Goal: Information Seeking & Learning: Learn about a topic

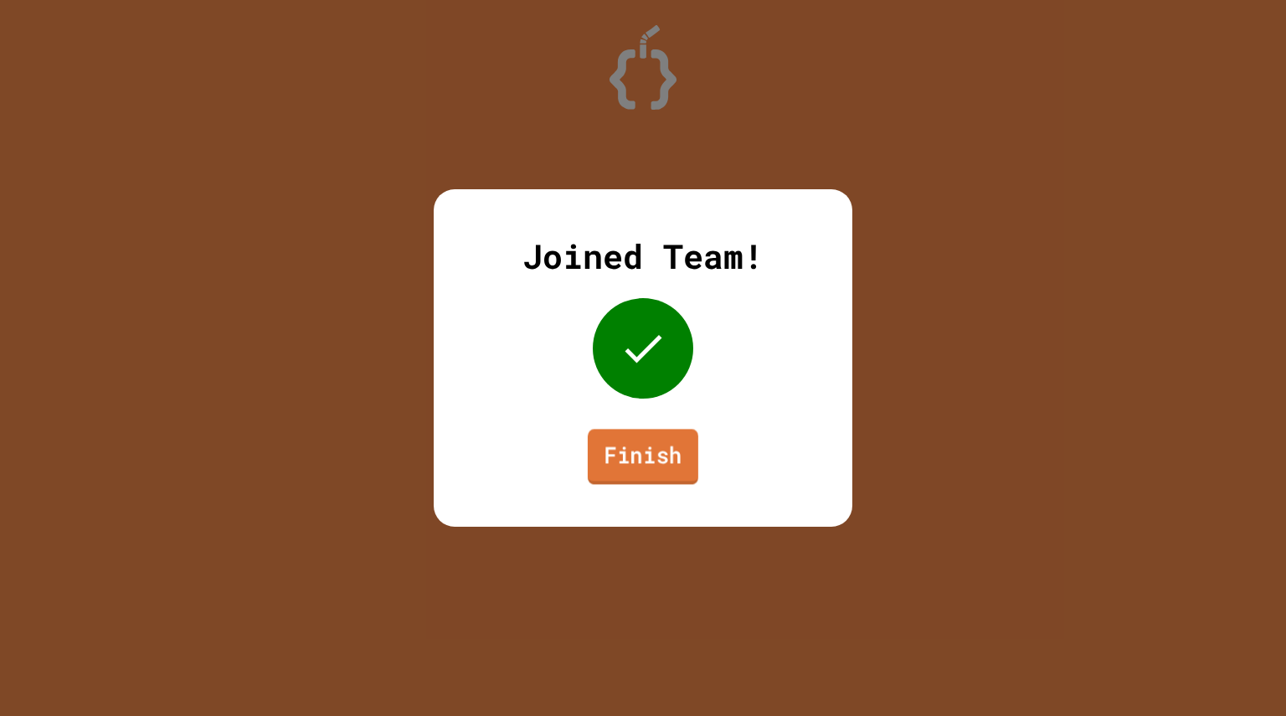
click at [664, 433] on link "Finish" at bounding box center [643, 456] width 111 height 55
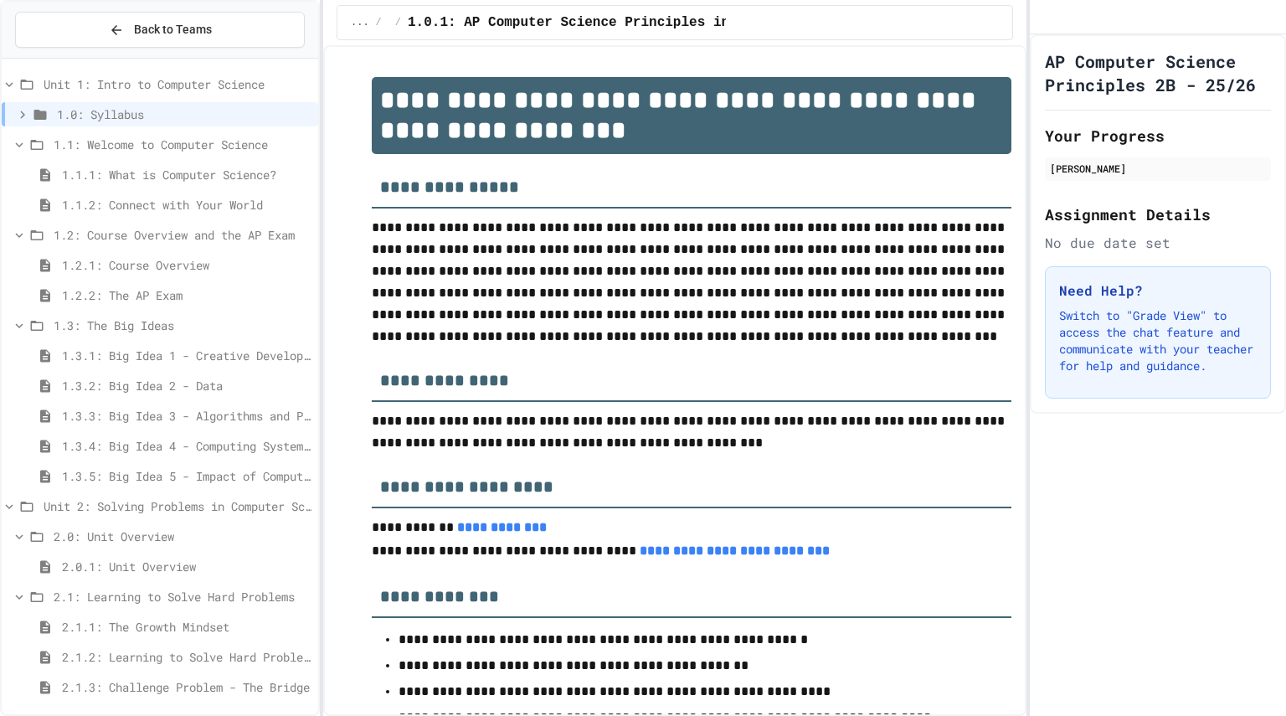
scroll to position [275, 0]
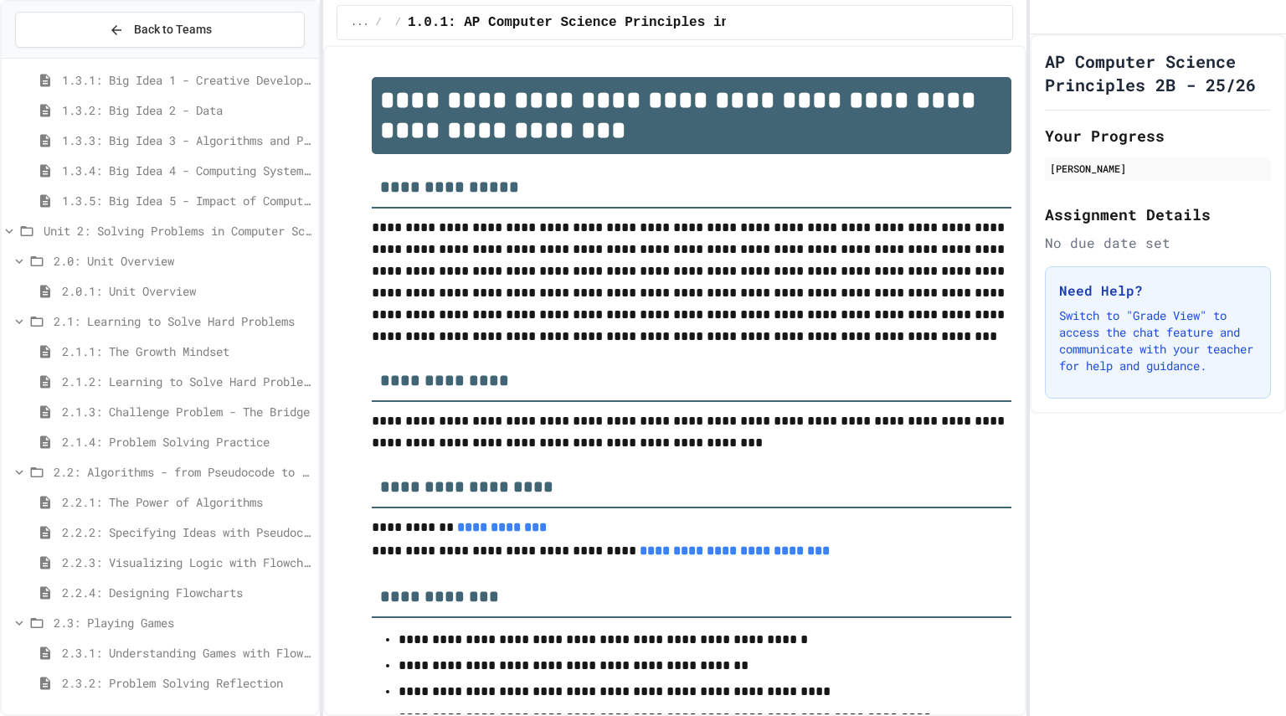
click at [157, 684] on span "2.3.2: Problem Solving Reflection" at bounding box center [187, 683] width 250 height 18
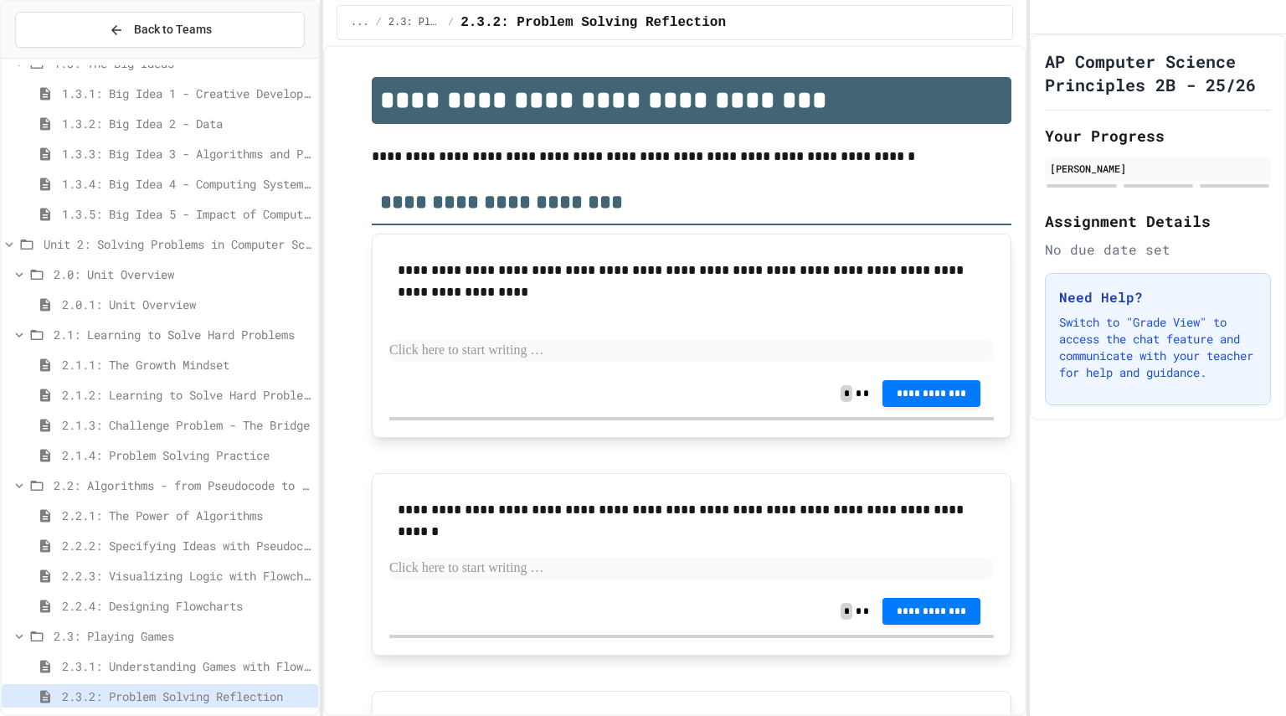
scroll to position [218, 0]
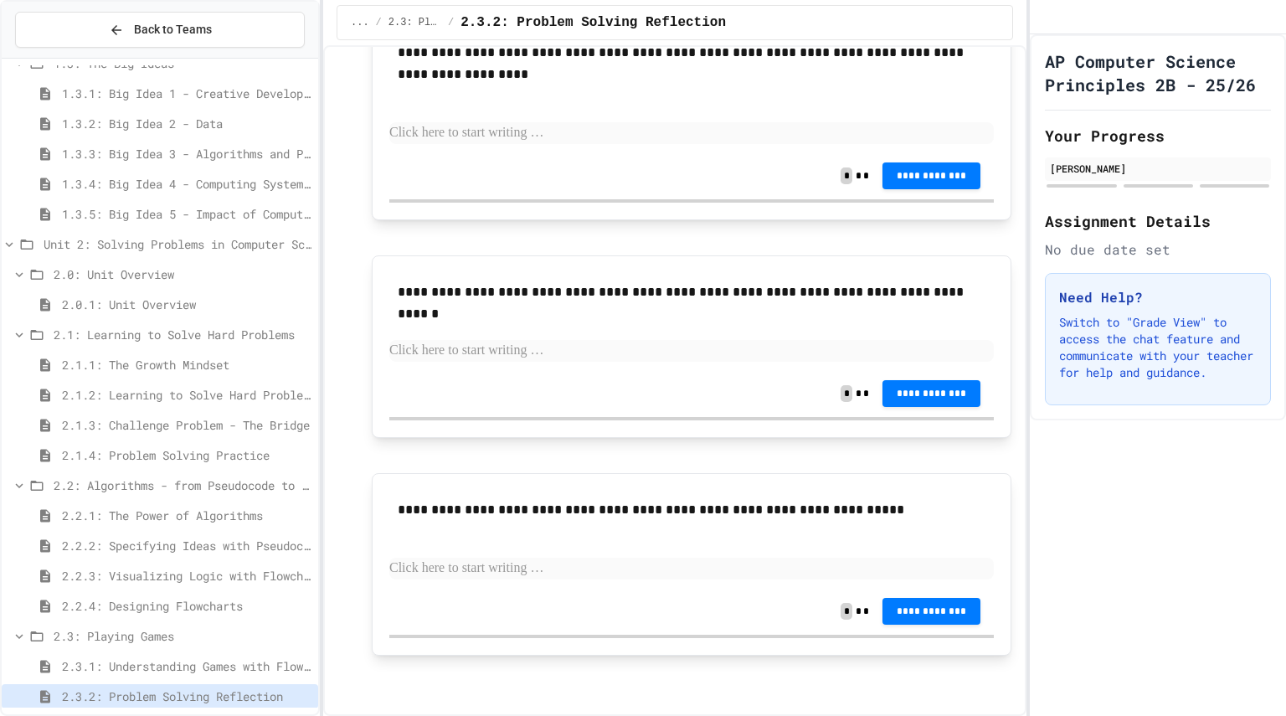
click at [230, 658] on span "2.3.1: Understanding Games with Flowcharts" at bounding box center [187, 666] width 250 height 18
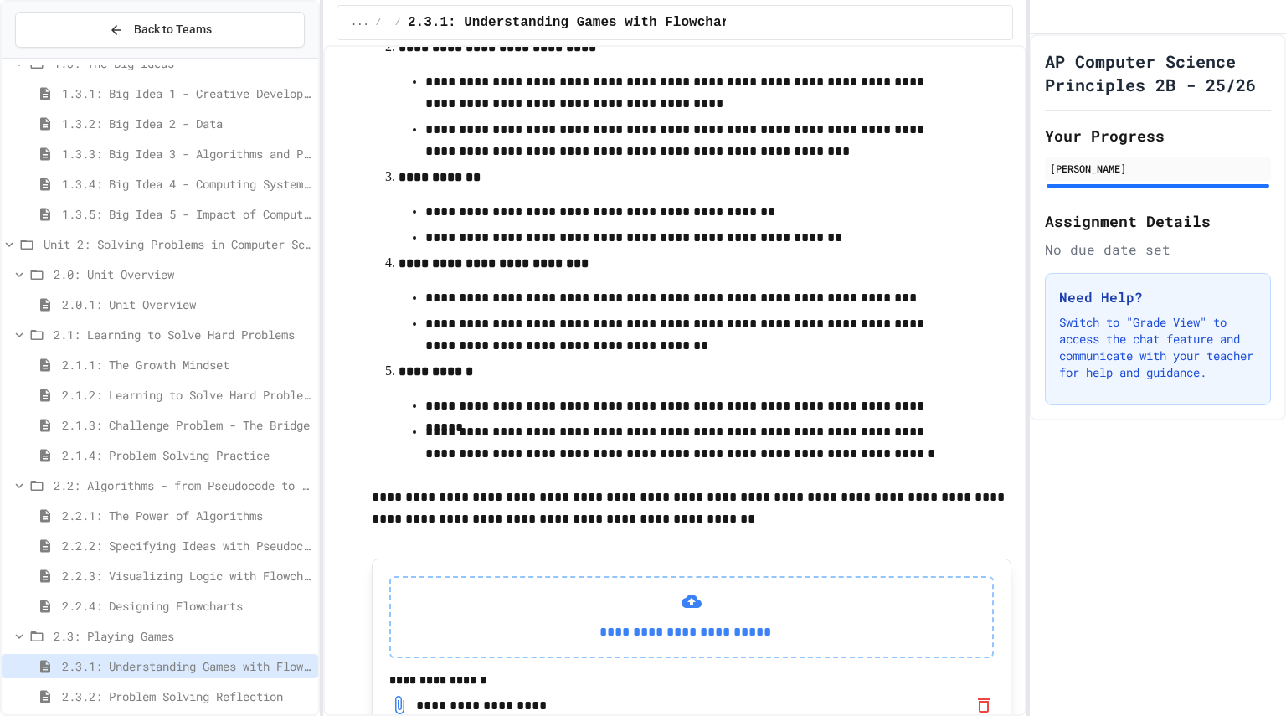
scroll to position [685, 0]
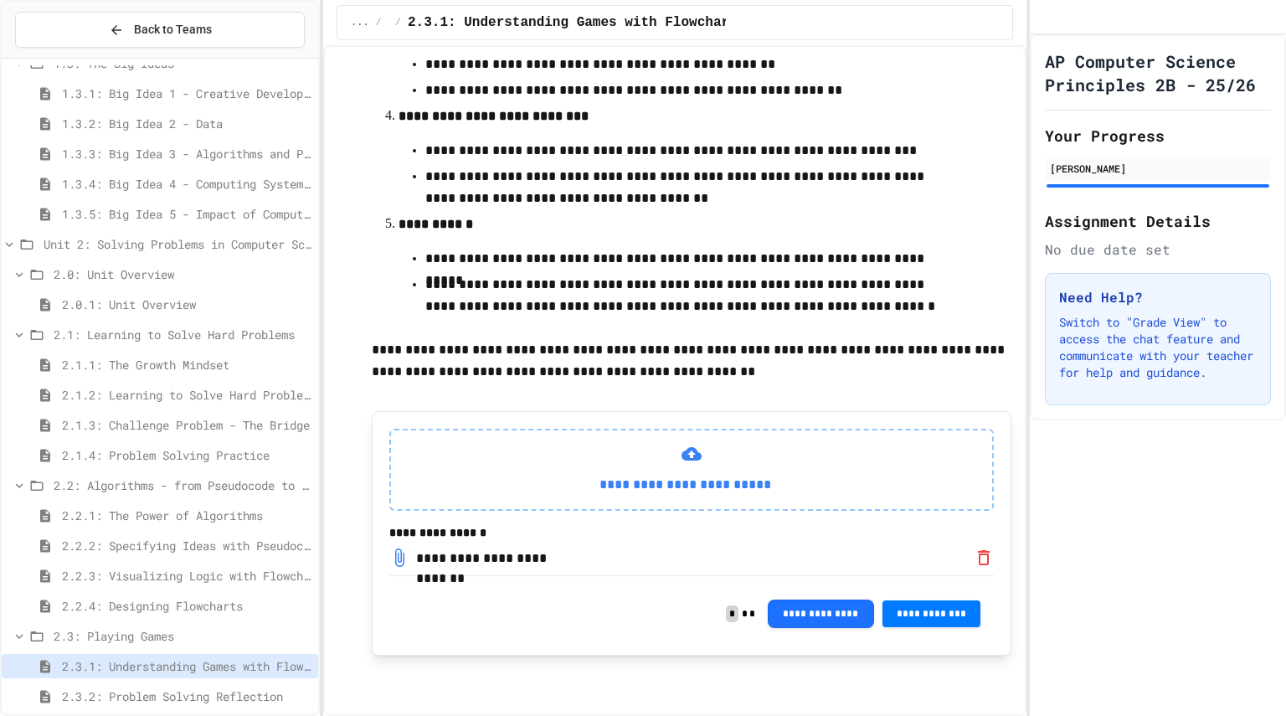
click at [259, 702] on span "2.3.2: Problem Solving Reflection" at bounding box center [187, 696] width 250 height 18
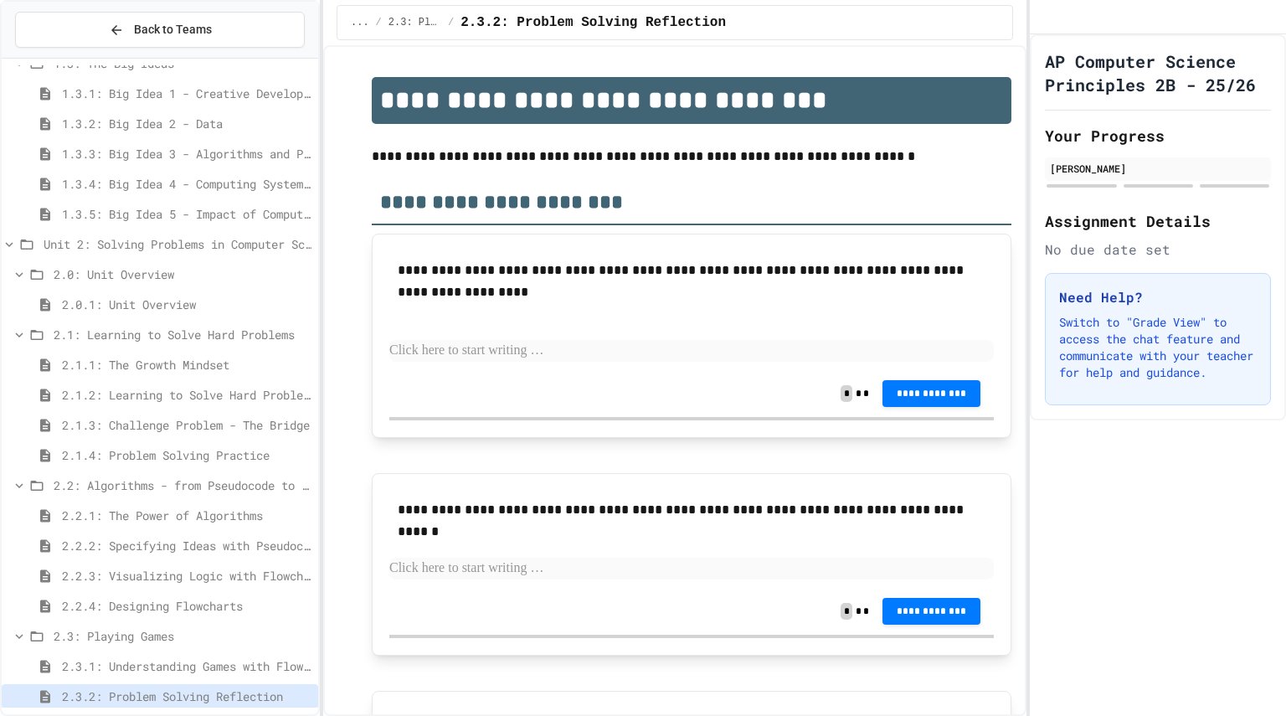
scroll to position [218, 0]
